Goal: Obtain resource: Obtain resource

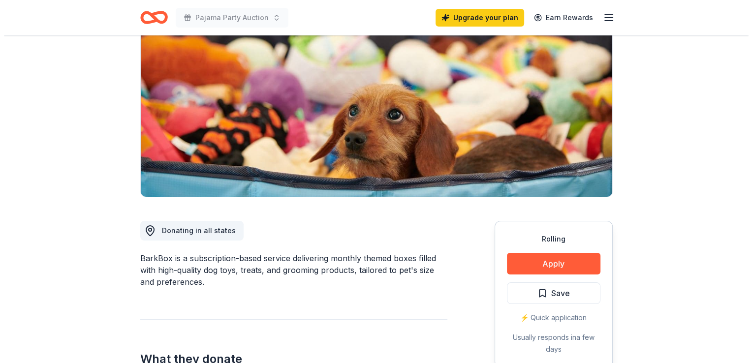
scroll to position [102, 0]
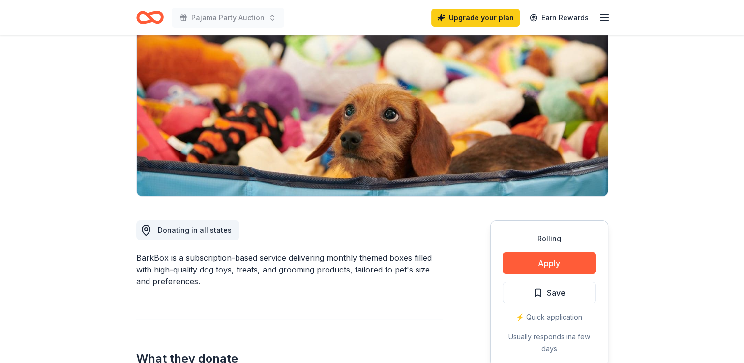
click at [572, 271] on button "Apply" at bounding box center [549, 263] width 93 height 22
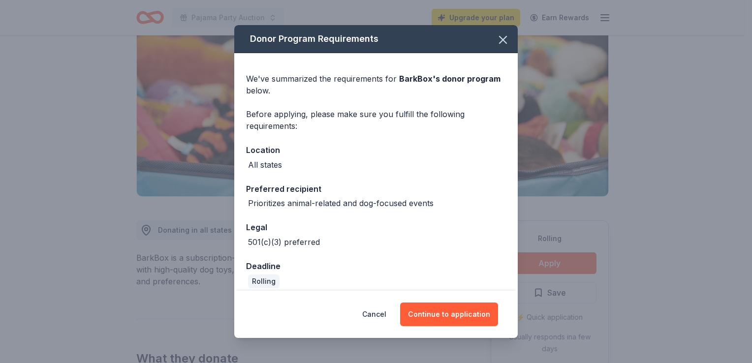
click at [471, 318] on button "Continue to application" at bounding box center [449, 315] width 98 height 24
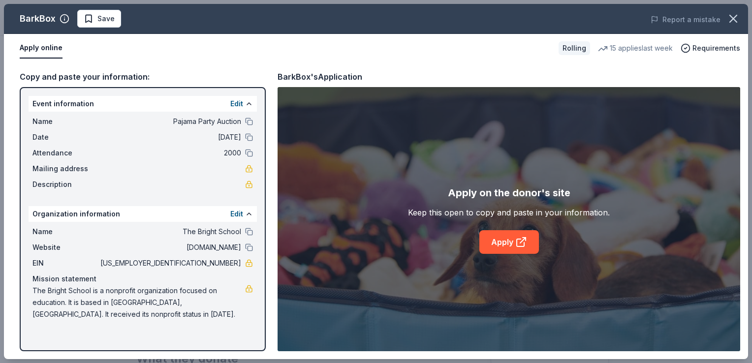
click at [521, 244] on icon at bounding box center [521, 242] width 12 height 12
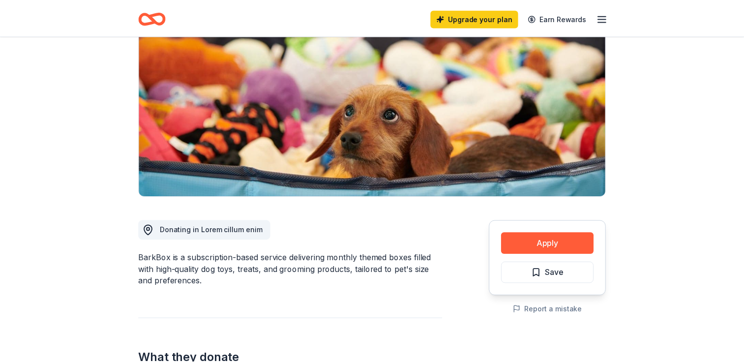
scroll to position [170, 0]
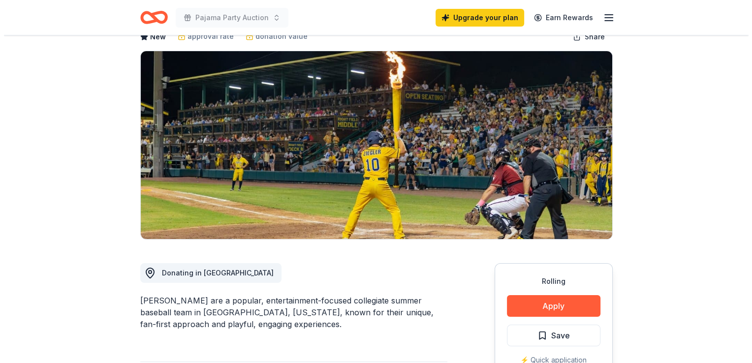
scroll to position [90, 0]
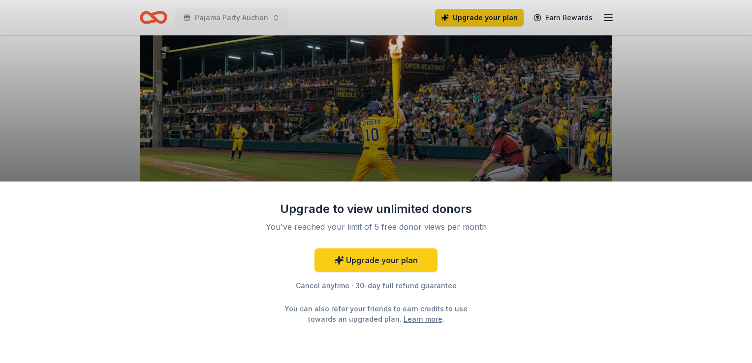
click at [684, 132] on div "Upgrade to view unlimited donors You've reached your limit of 5 free donor view…" at bounding box center [376, 181] width 752 height 363
click at [672, 155] on div "Upgrade to view unlimited donors You've reached your limit of 5 free donor view…" at bounding box center [376, 181] width 752 height 363
click at [684, 155] on div "Upgrade to view unlimited donors You've reached your limit of 5 free donor view…" at bounding box center [376, 181] width 752 height 363
